Goal: Check status: Check status

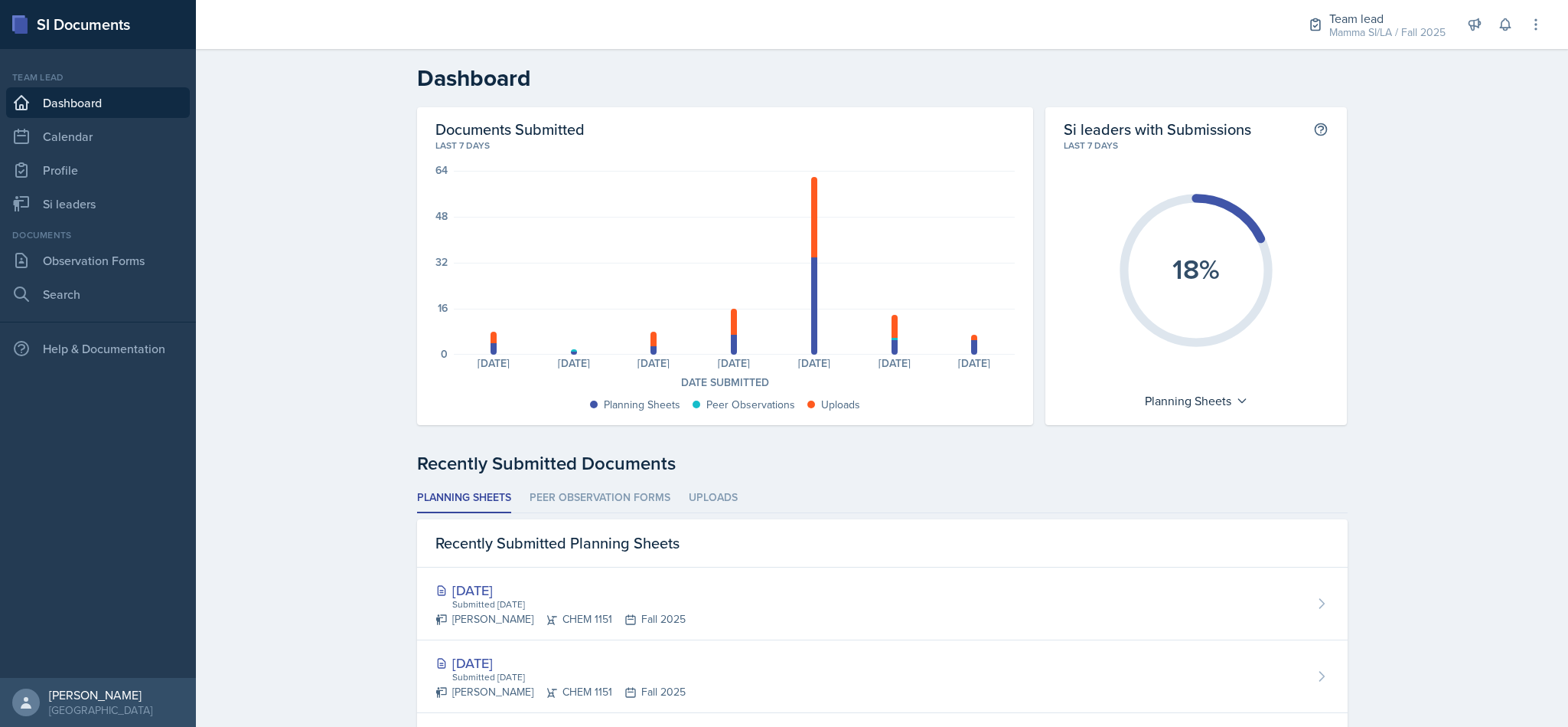
click at [1505, 25] on icon at bounding box center [1505, 24] width 15 height 15
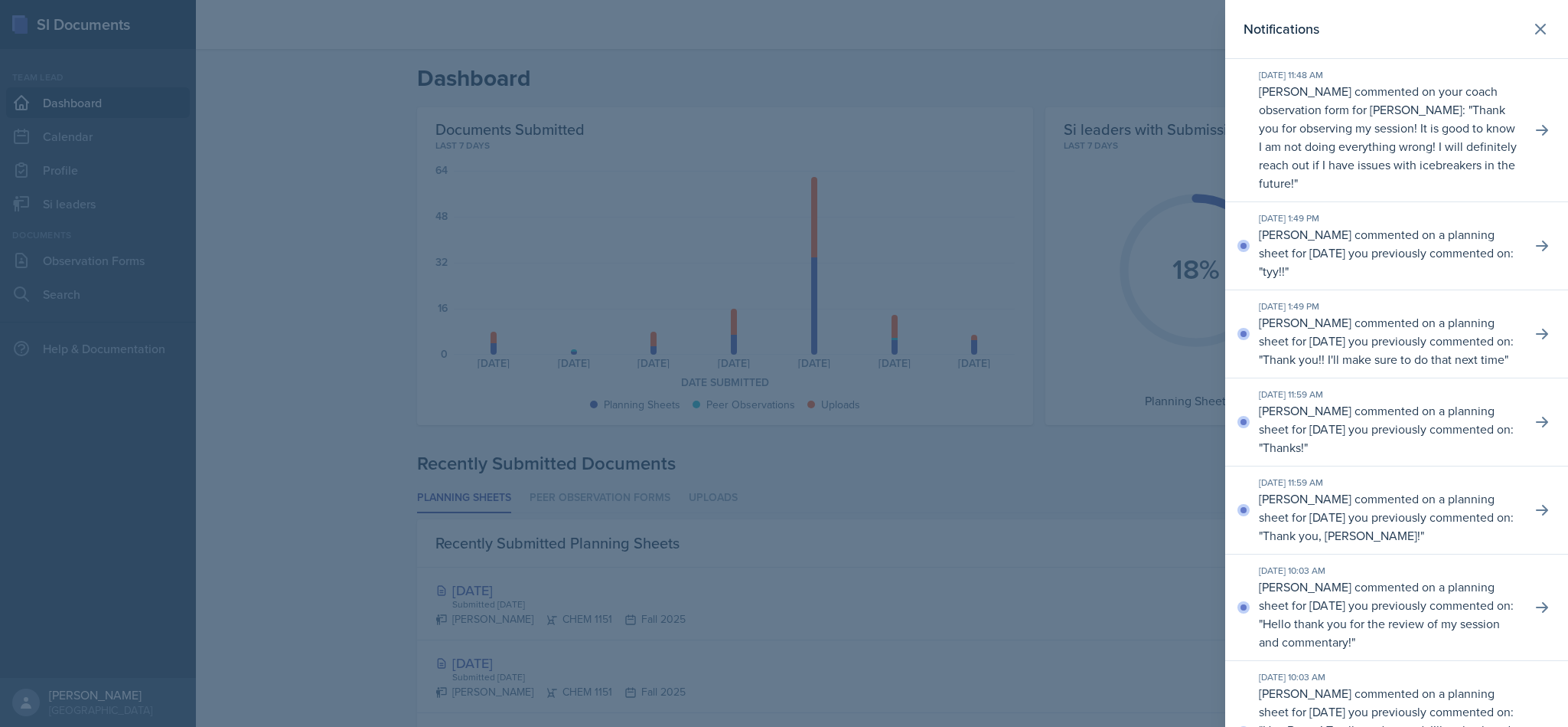
click at [1532, 37] on icon at bounding box center [1541, 29] width 19 height 19
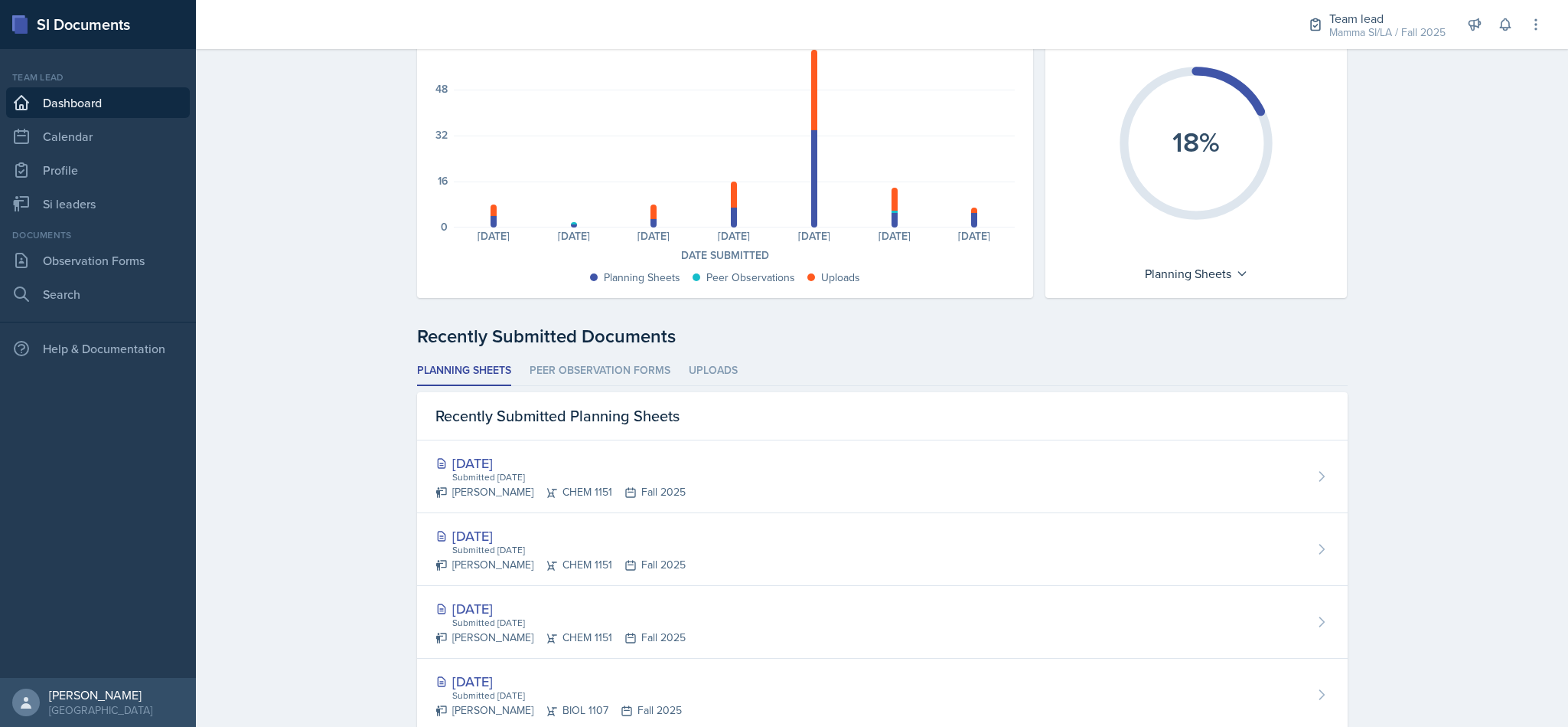
scroll to position [129, 0]
click at [101, 209] on link "Si leaders" at bounding box center [98, 204] width 183 height 31
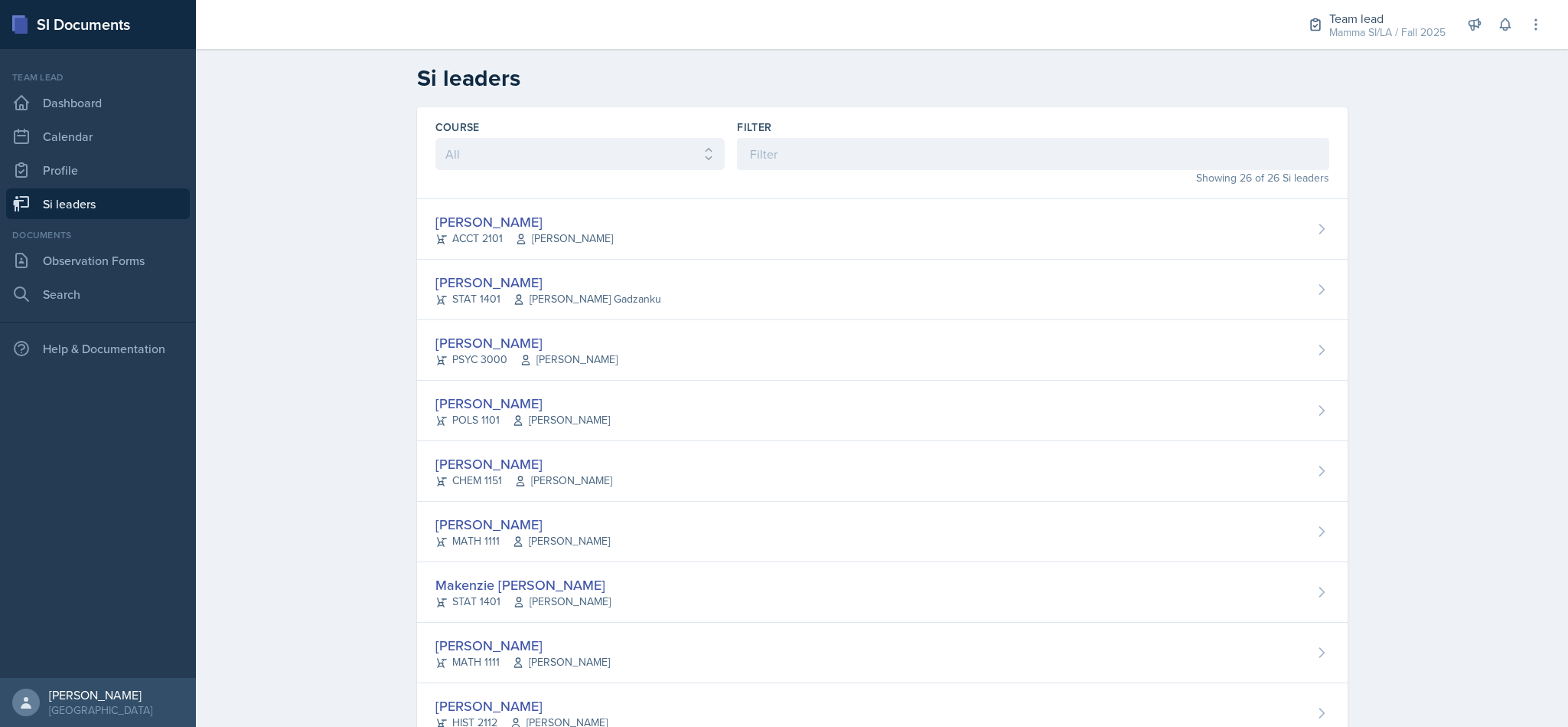
click at [985, 233] on div "[PERSON_NAME] ACCT 2101 [PERSON_NAME]" at bounding box center [883, 229] width 931 height 61
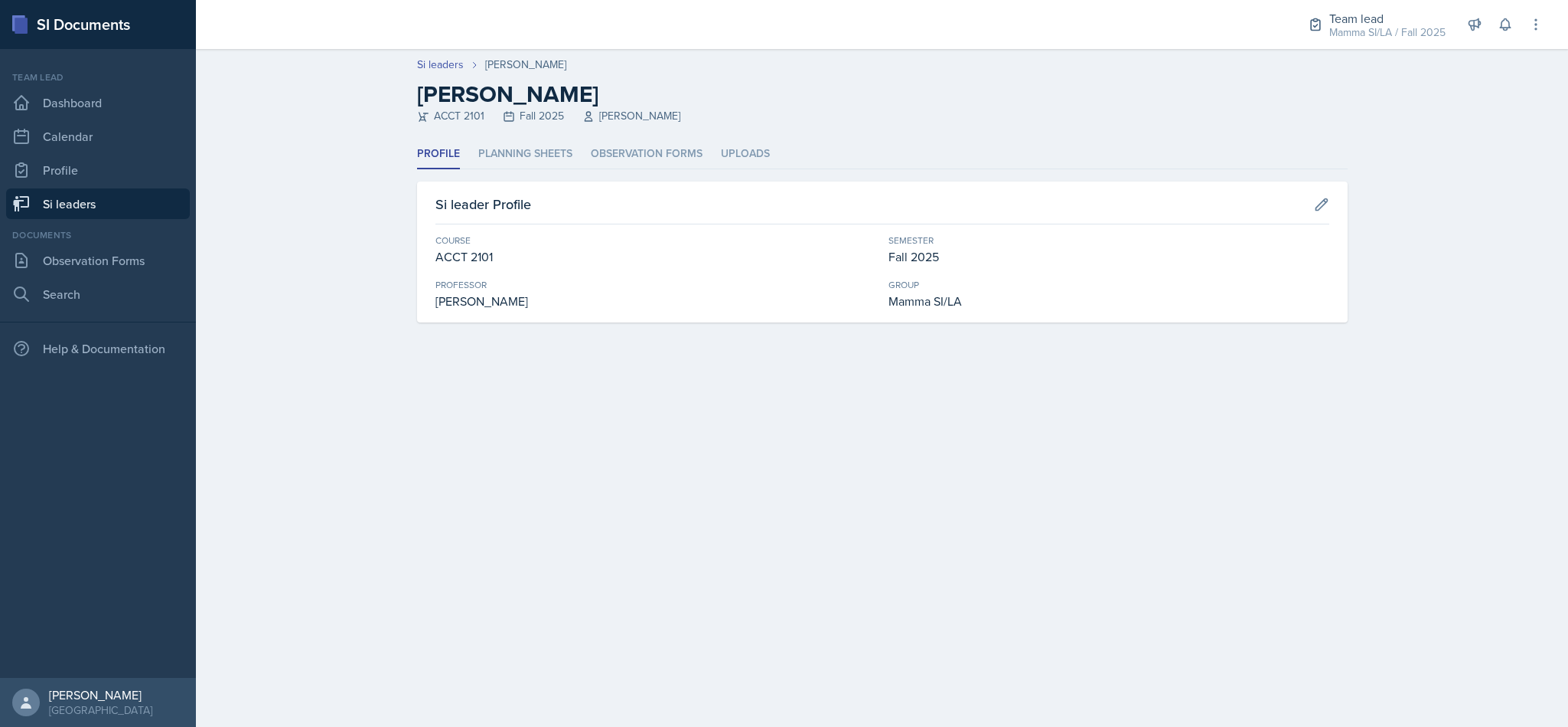
click at [526, 159] on li "Planning Sheets" at bounding box center [525, 154] width 94 height 30
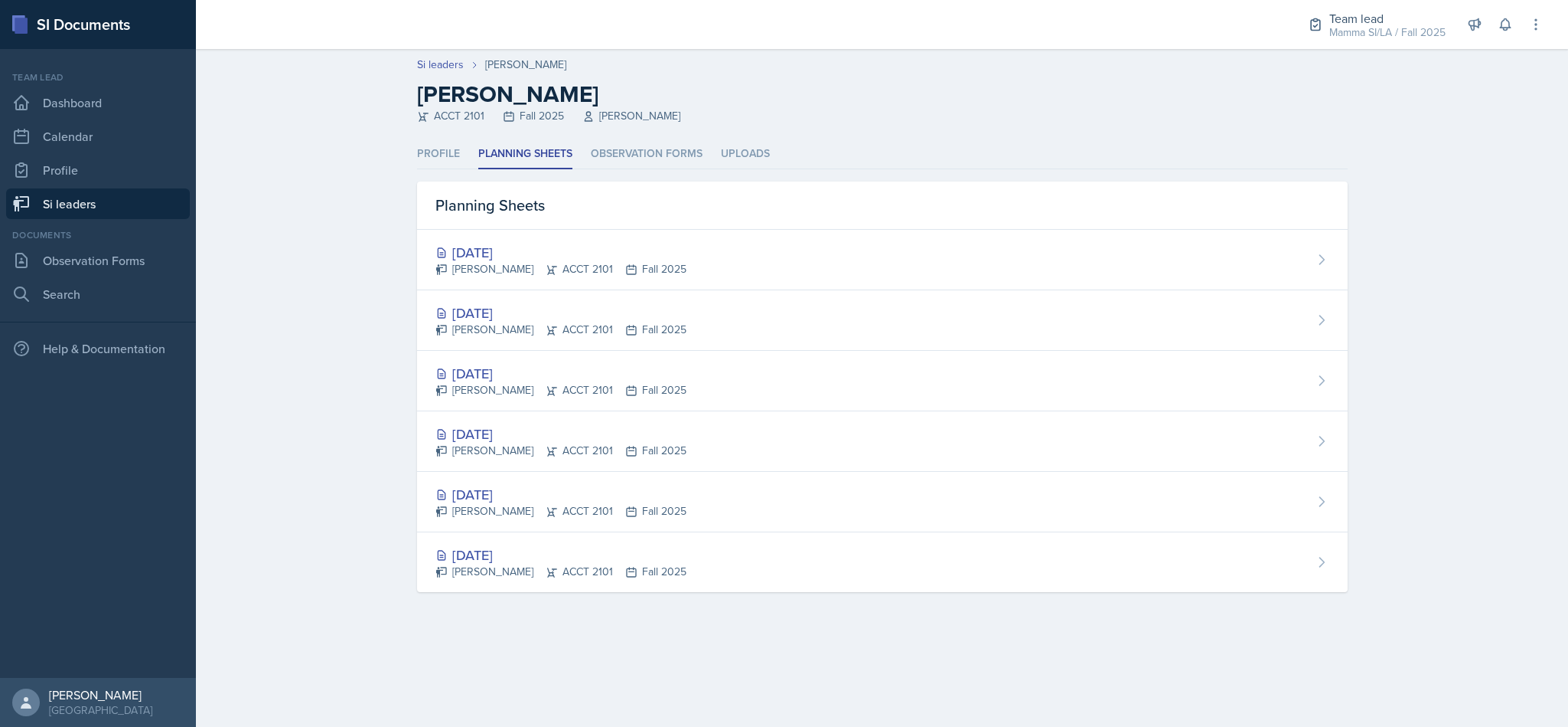
click at [904, 255] on div "[DATE] [PERSON_NAME] ACCT 2101 Fall 2025" at bounding box center [883, 260] width 931 height 61
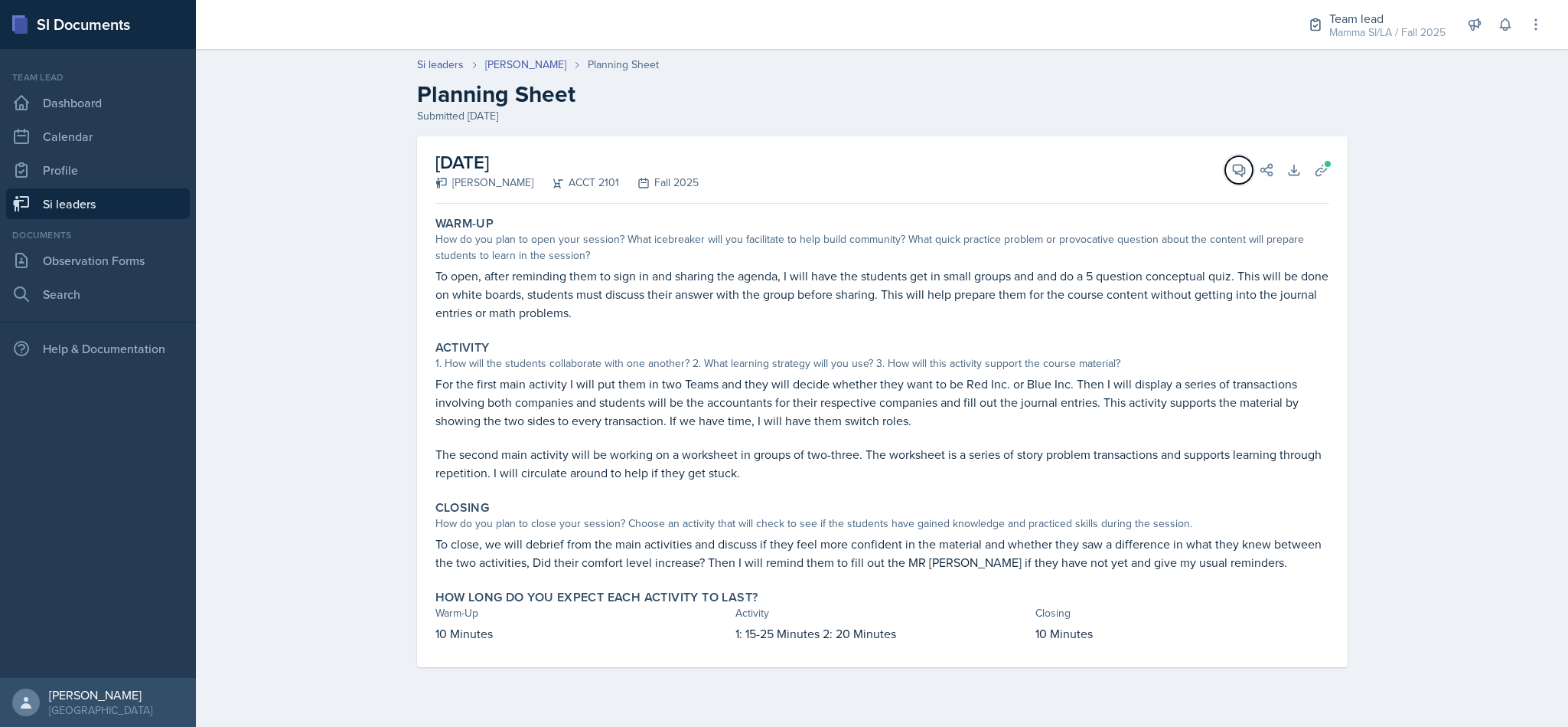
click at [1236, 172] on icon at bounding box center [1239, 171] width 11 height 11
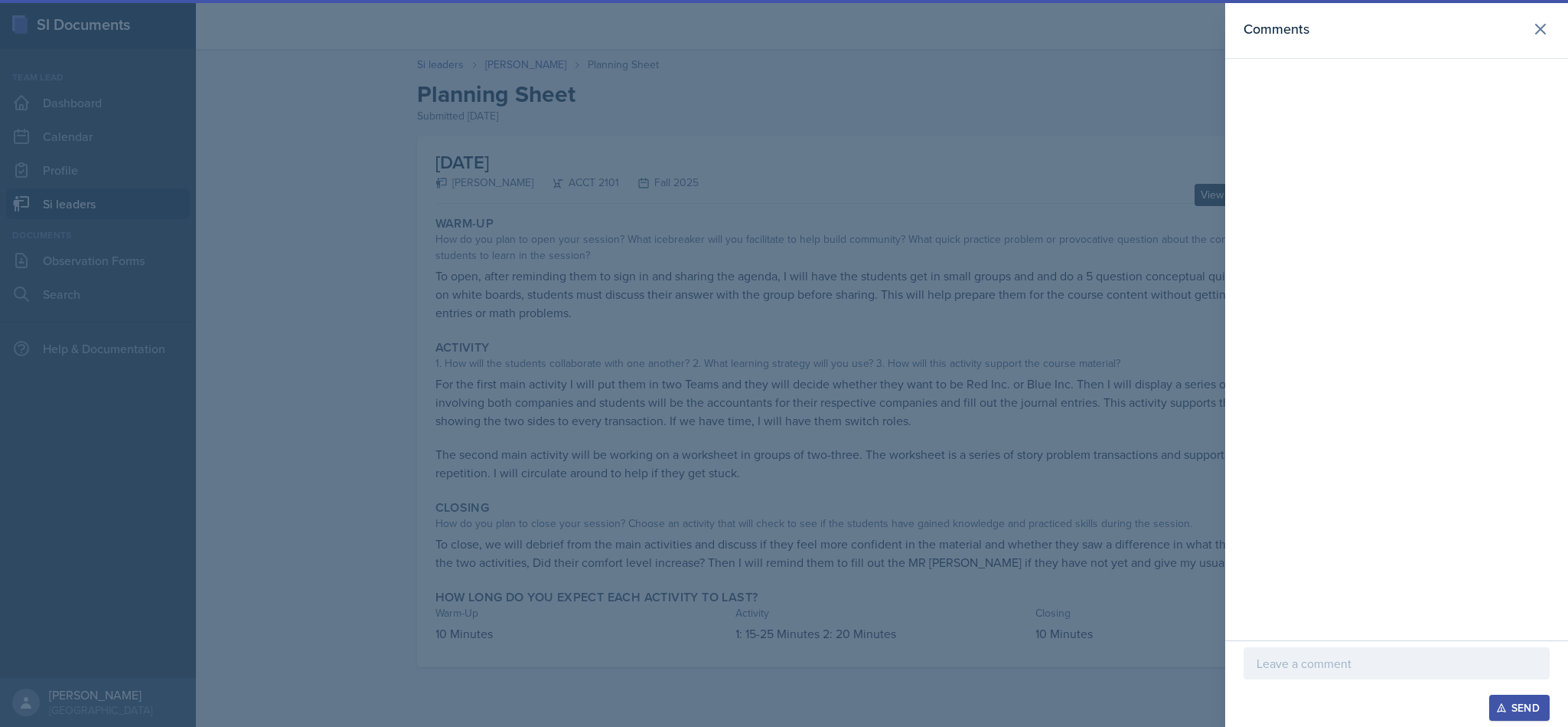
click at [1525, 19] on div "Comments" at bounding box center [1397, 29] width 306 height 22
click at [1546, 39] on button at bounding box center [1541, 29] width 31 height 31
